Goal: Task Accomplishment & Management: Manage account settings

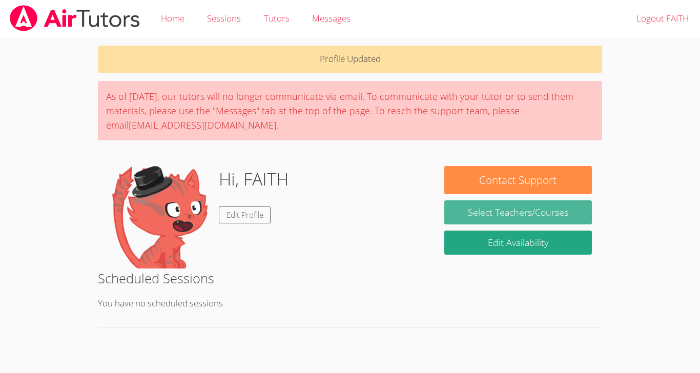
click at [558, 209] on link "Select Teachers/Courses" at bounding box center [518, 212] width 148 height 24
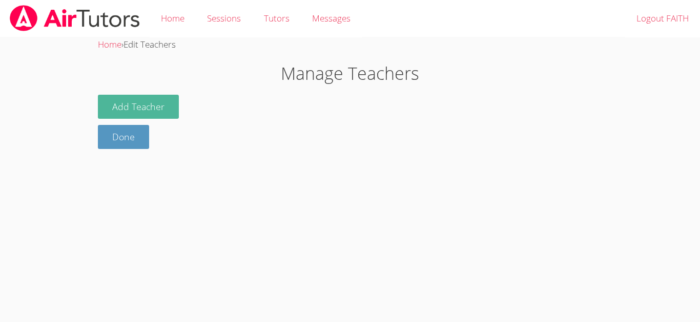
click at [121, 99] on button "Add Teacher" at bounding box center [138, 107] width 81 height 24
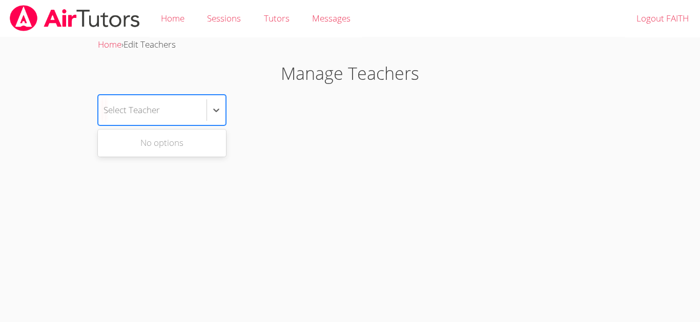
click at [126, 139] on div "No options" at bounding box center [162, 143] width 128 height 23
type input "[PERSON_NAME]"
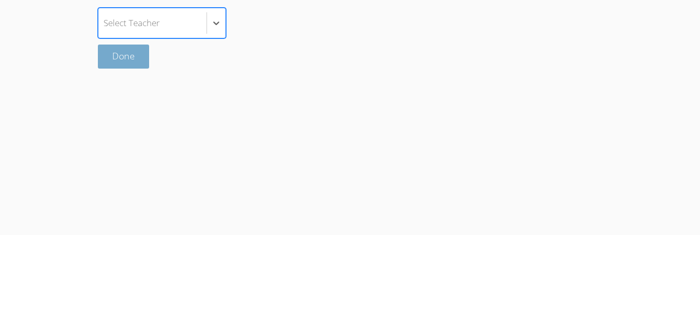
click at [117, 153] on link "Done" at bounding box center [123, 144] width 51 height 24
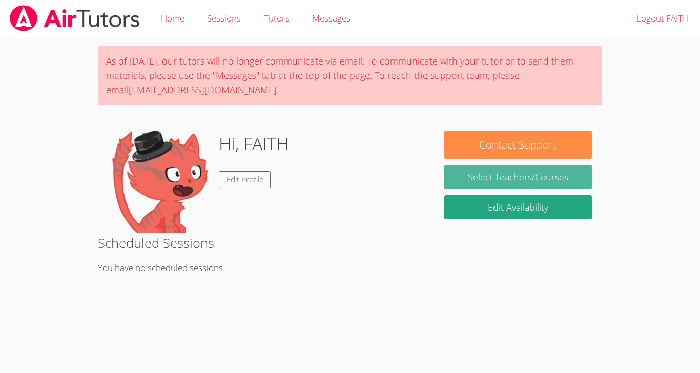
click at [576, 170] on link "Select Teachers/Courses" at bounding box center [518, 177] width 148 height 24
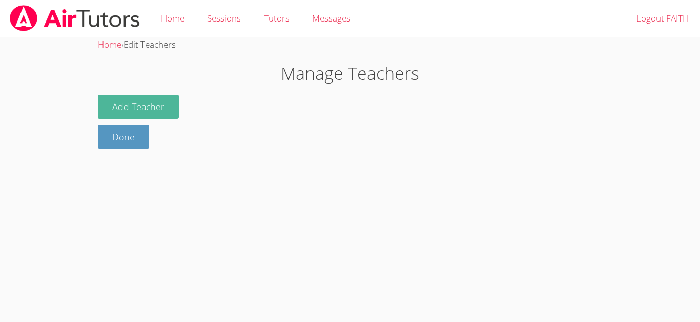
click at [124, 97] on button "Add Teacher" at bounding box center [138, 107] width 81 height 24
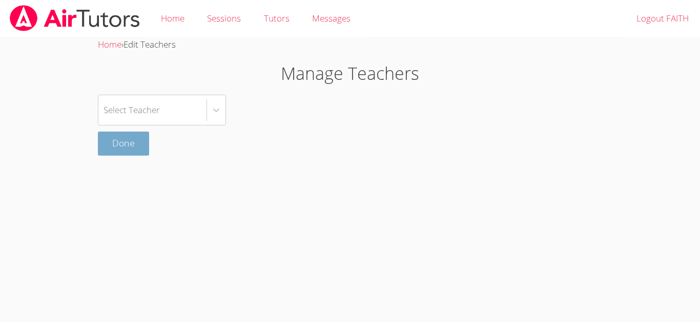
click at [112, 146] on link "Done" at bounding box center [123, 144] width 51 height 24
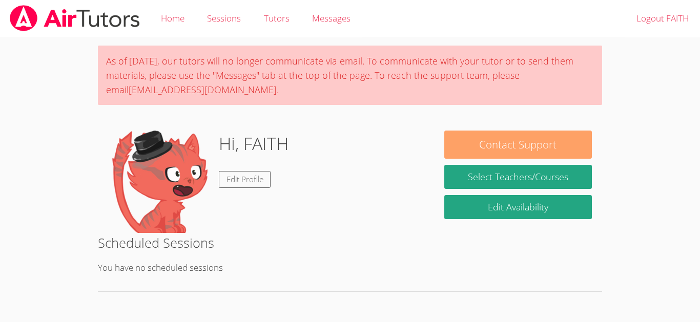
click at [576, 140] on button "Contact Support" at bounding box center [518, 145] width 148 height 28
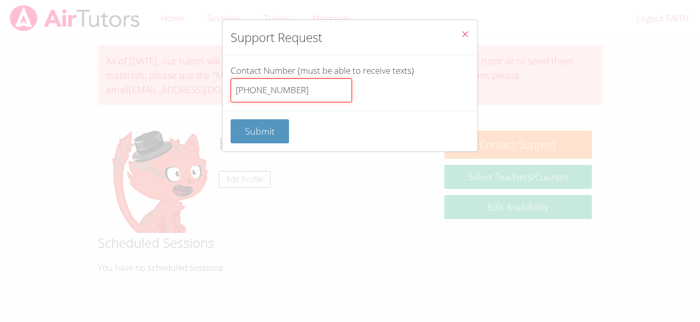
click at [309, 96] on input "[PHONE_NUMBER]" at bounding box center [291, 90] width 121 height 25
type input "1"
type input "43265"
